Goal: Task Accomplishment & Management: Use online tool/utility

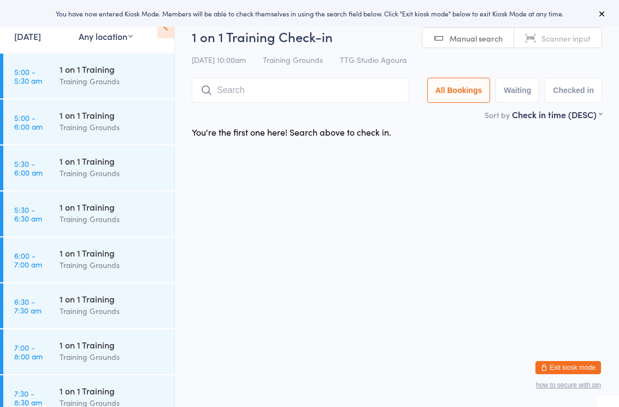
click at [269, 279] on html "You have now entered Kiosk Mode. Members will be able to check themselves in us…" at bounding box center [309, 203] width 619 height 407
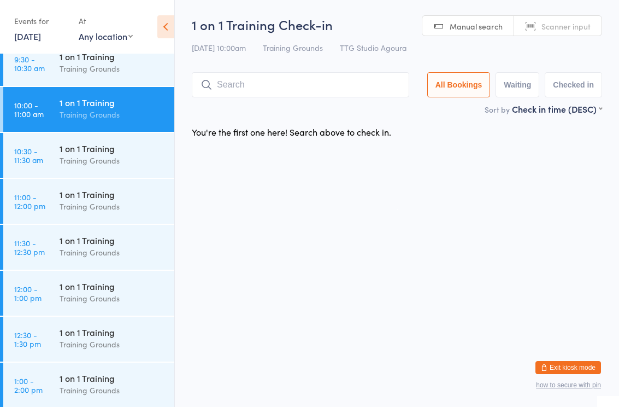
scroll to position [530, 0]
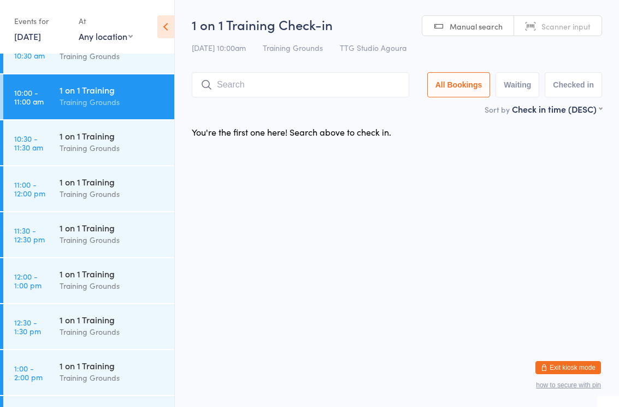
click at [90, 191] on div "Training Grounds" at bounding box center [112, 193] width 105 height 13
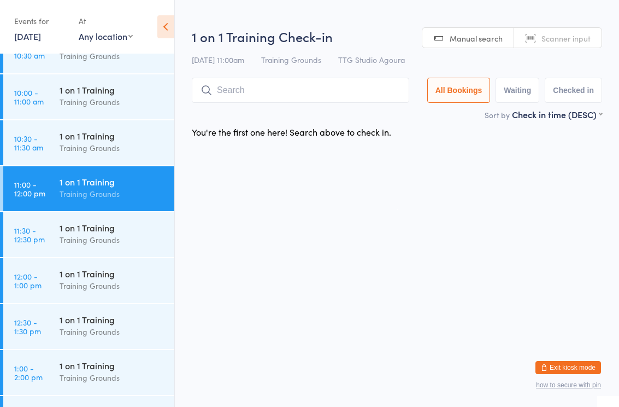
click at [251, 92] on input "search" at bounding box center [301, 90] width 218 height 25
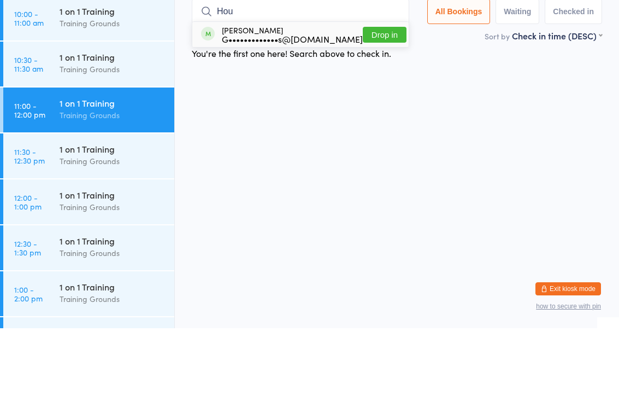
type input "Hou"
click at [306, 113] on div "G•••••••••••••s@gmail.com" at bounding box center [292, 117] width 141 height 9
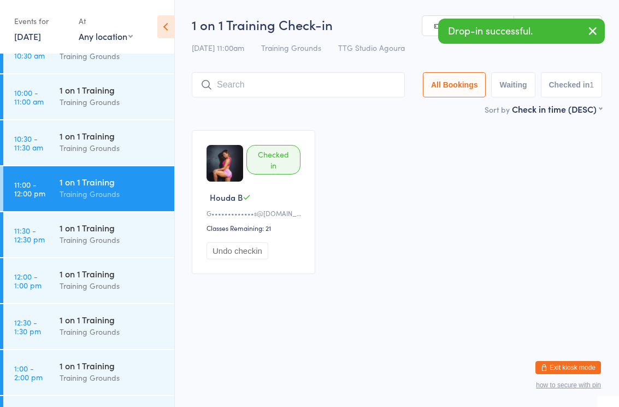
click at [74, 284] on div "Training Grounds" at bounding box center [112, 285] width 105 height 13
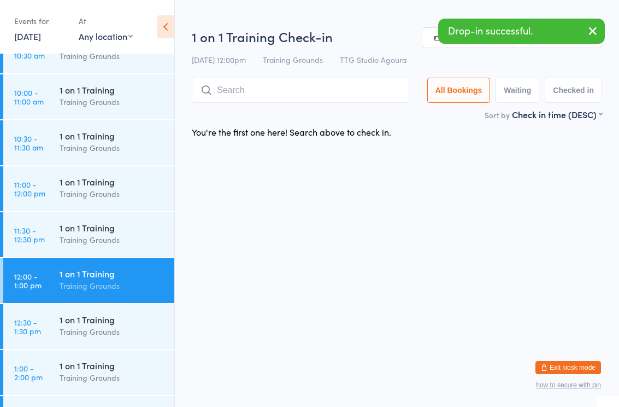
click at [256, 94] on input "search" at bounding box center [301, 90] width 218 height 25
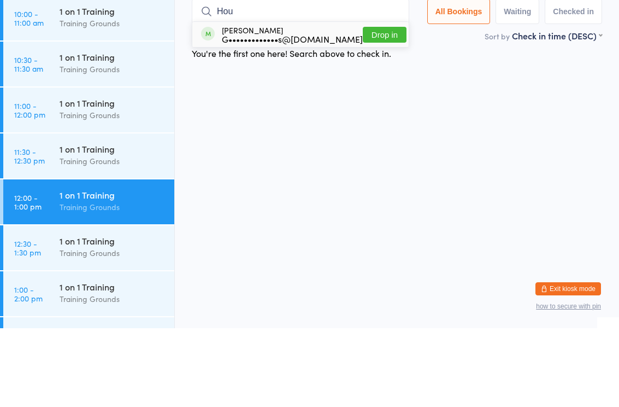
type input "Hou"
click at [265, 113] on div "G•••••••••••••s@gmail.com" at bounding box center [292, 117] width 141 height 9
